Goal: Task Accomplishment & Management: Use online tool/utility

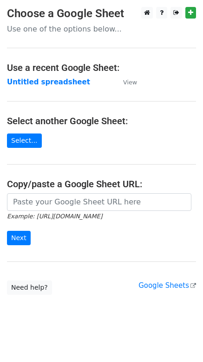
click at [141, 82] on main "Choose a Google Sheet Use one of the options below... Use a recent Google Sheet…" at bounding box center [101, 151] width 203 height 288
click at [136, 82] on main "Choose a Google Sheet Use one of the options below... Use a recent Google Sheet…" at bounding box center [101, 151] width 203 height 288
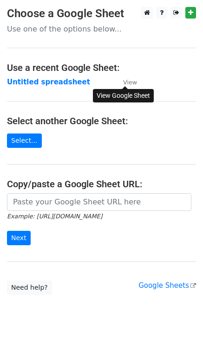
click at [132, 83] on small "View" at bounding box center [130, 82] width 14 height 7
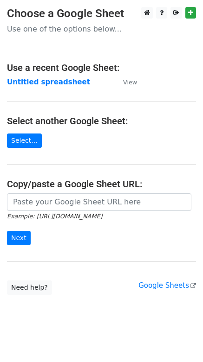
click at [49, 86] on td "Untitled spreadsheet" at bounding box center [60, 82] width 107 height 11
click at [51, 83] on strong "Untitled spreadsheet" at bounding box center [48, 82] width 83 height 8
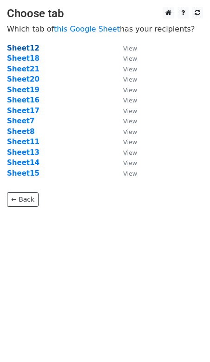
click at [28, 51] on strong "Sheet12" at bounding box center [23, 48] width 32 height 8
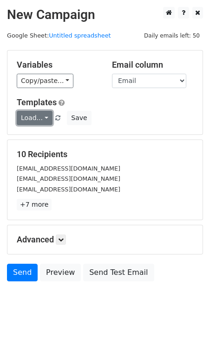
click at [41, 118] on link "Load..." at bounding box center [35, 118] width 36 height 14
click at [45, 156] on link "1" at bounding box center [53, 153] width 73 height 15
click at [37, 121] on link "Load..." at bounding box center [35, 118] width 36 height 14
click at [39, 142] on link "email" at bounding box center [53, 138] width 73 height 15
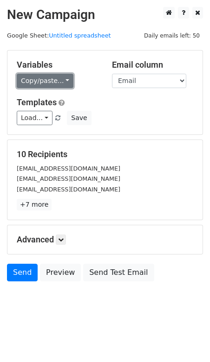
click at [49, 75] on link "Copy/paste..." at bounding box center [45, 81] width 57 height 14
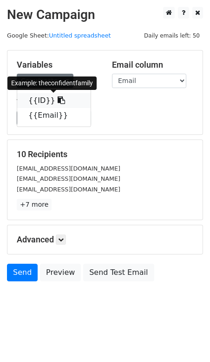
click at [58, 103] on icon at bounding box center [61, 99] width 7 height 7
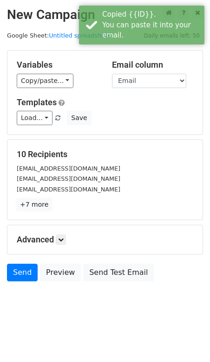
click at [37, 205] on link "+7 more" at bounding box center [34, 205] width 35 height 12
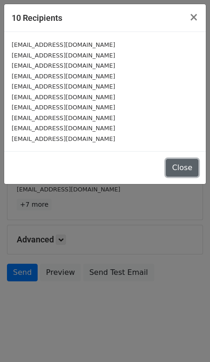
click at [188, 171] on button "Close" at bounding box center [182, 168] width 32 height 18
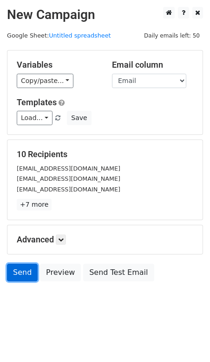
click at [16, 270] on link "Send" at bounding box center [22, 273] width 31 height 18
